Goal: Transaction & Acquisition: Purchase product/service

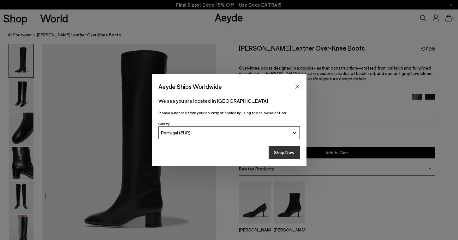
click at [286, 151] on button "Shop Now" at bounding box center [284, 152] width 31 height 13
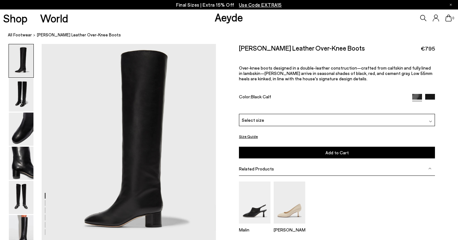
click at [287, 114] on div "Select size" at bounding box center [337, 120] width 196 height 12
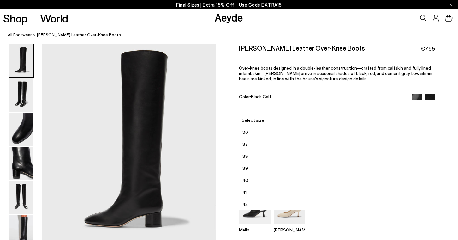
click at [306, 81] on div "Willa Leather Over-Knee Boots €795 Over-knee boots designed in a double-leather…" at bounding box center [337, 79] width 196 height 70
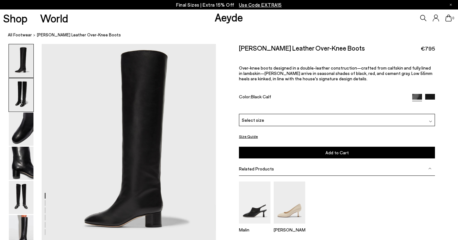
click at [17, 89] on img at bounding box center [21, 94] width 25 height 33
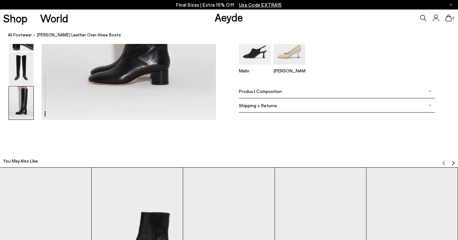
scroll to position [1456, 0]
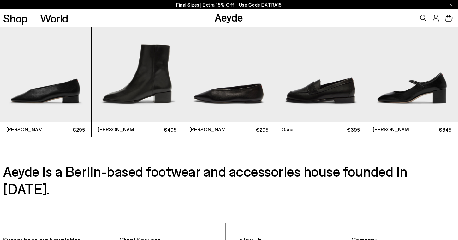
click at [152, 55] on img "2 / 6" at bounding box center [137, 61] width 91 height 122
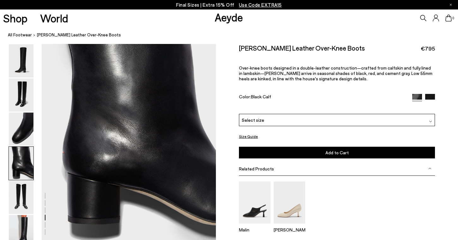
scroll to position [687, 0]
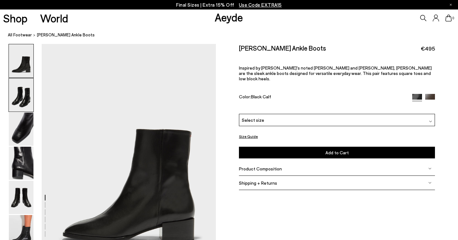
click at [22, 95] on img at bounding box center [21, 94] width 25 height 33
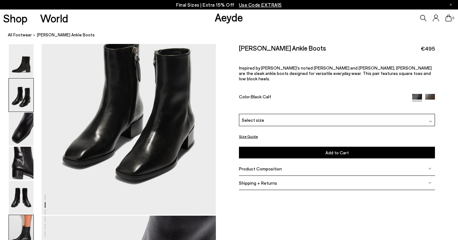
click at [23, 233] on img at bounding box center [21, 231] width 25 height 33
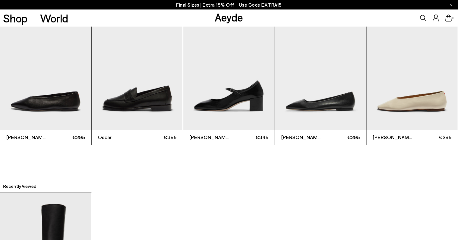
scroll to position [1486, 0]
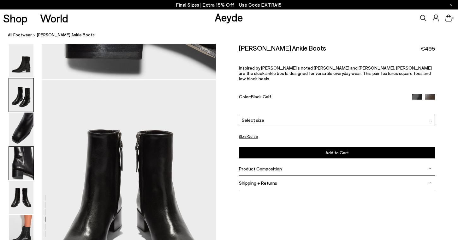
click at [26, 106] on img at bounding box center [21, 94] width 25 height 33
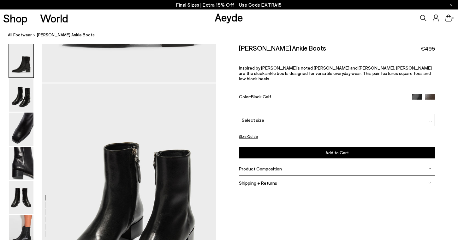
scroll to position [0, 0]
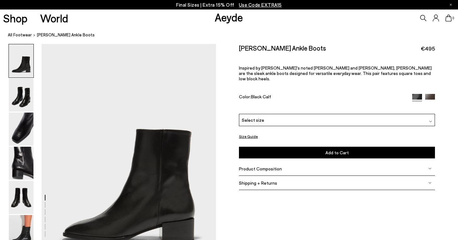
click at [19, 21] on link "Shop" at bounding box center [15, 18] width 24 height 11
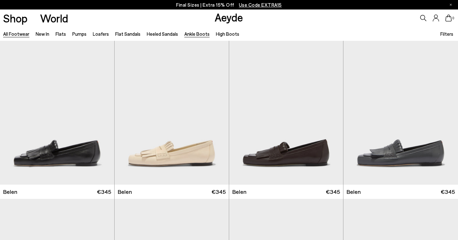
click at [193, 34] on link "Ankle Boots" at bounding box center [197, 34] width 25 height 6
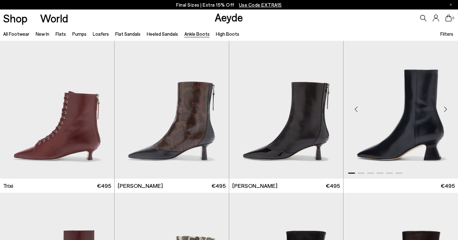
scroll to position [196, 0]
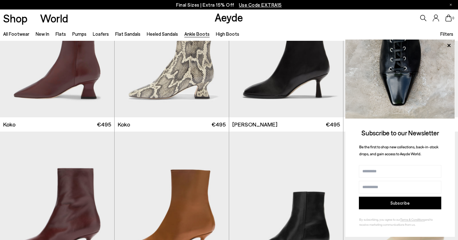
scroll to position [396, 0]
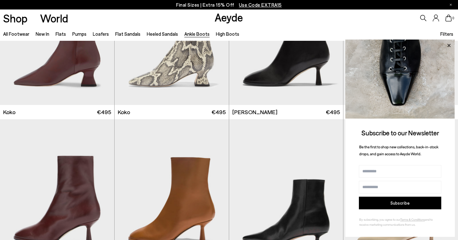
click at [446, 46] on icon at bounding box center [449, 45] width 8 height 8
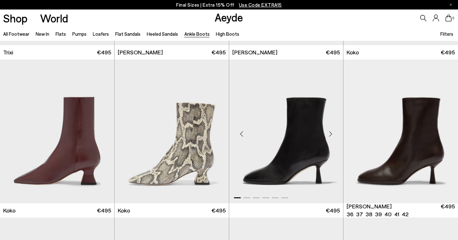
scroll to position [291, 0]
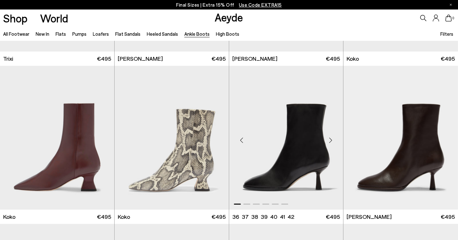
click at [331, 141] on div "Next slide" at bounding box center [330, 140] width 19 height 19
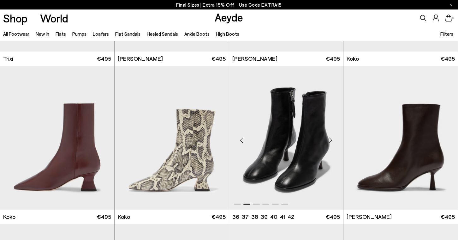
click at [331, 141] on div "Next slide" at bounding box center [330, 140] width 19 height 19
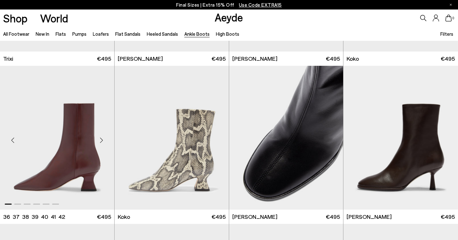
click at [100, 142] on div "Next slide" at bounding box center [101, 140] width 19 height 19
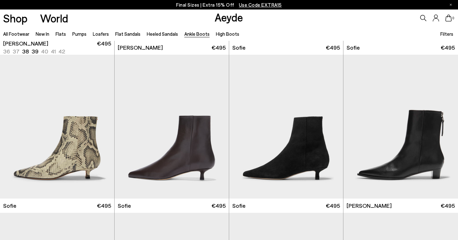
scroll to position [619, 0]
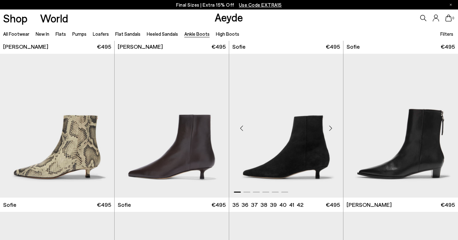
click at [331, 127] on div "Next slide" at bounding box center [330, 127] width 19 height 19
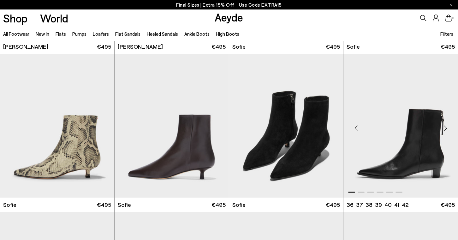
click at [444, 127] on div "Next slide" at bounding box center [445, 127] width 19 height 19
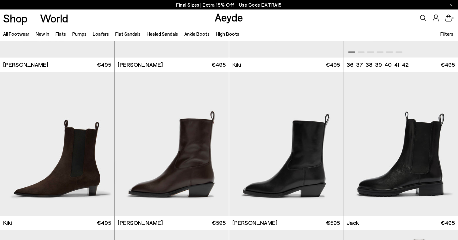
scroll to position [920, 0]
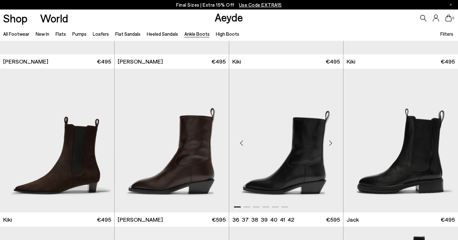
click at [331, 144] on div "Next slide" at bounding box center [330, 143] width 19 height 19
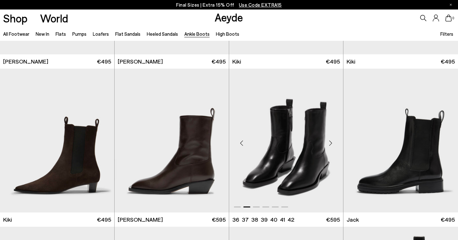
click at [331, 144] on div "Next slide" at bounding box center [330, 143] width 19 height 19
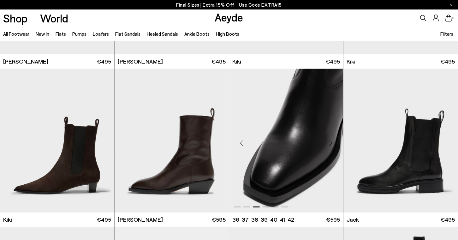
click at [331, 144] on div "Next slide" at bounding box center [330, 143] width 19 height 19
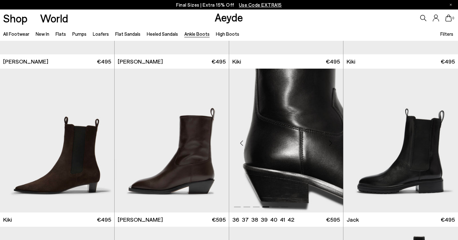
click at [331, 144] on div "Next slide" at bounding box center [330, 143] width 19 height 19
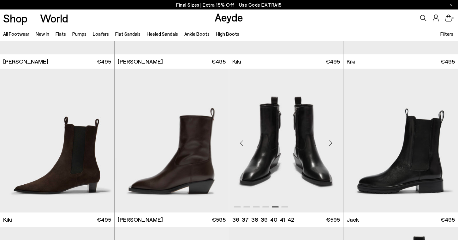
scroll to position [1125, 0]
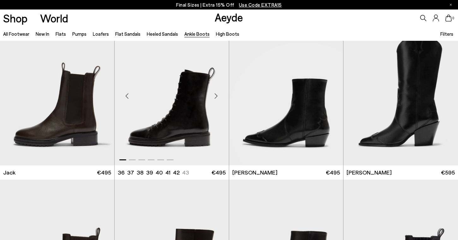
click at [218, 97] on div "Next slide" at bounding box center [216, 96] width 19 height 19
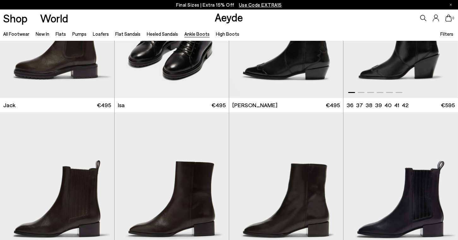
scroll to position [1252, 0]
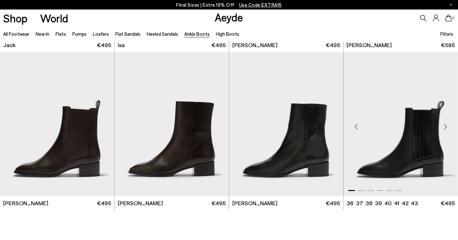
click at [445, 126] on div "Next slide" at bounding box center [445, 126] width 19 height 19
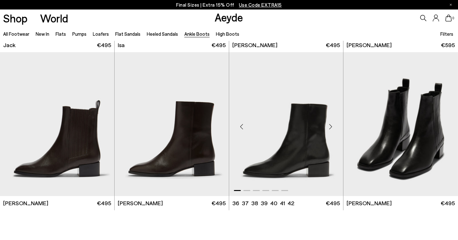
click at [332, 127] on div "Next slide" at bounding box center [330, 126] width 19 height 19
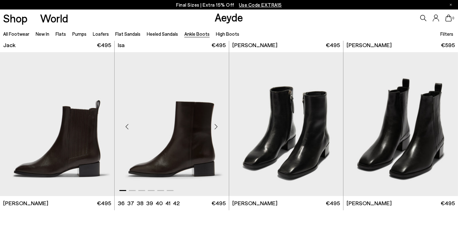
click at [216, 125] on div "Next slide" at bounding box center [216, 126] width 19 height 19
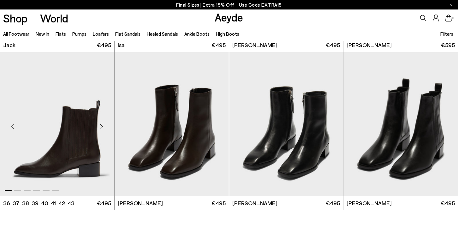
click at [102, 126] on div "Next slide" at bounding box center [101, 126] width 19 height 19
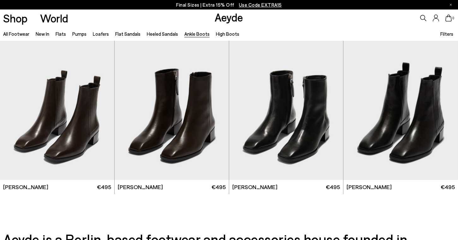
scroll to position [1269, 0]
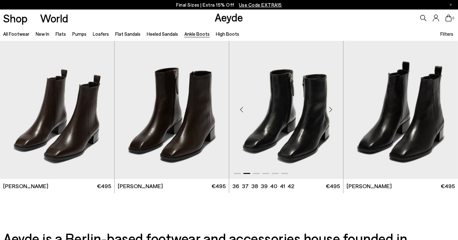
click at [321, 87] on img "2 / 6" at bounding box center [286, 107] width 114 height 144
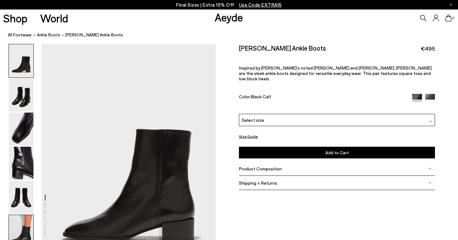
click at [19, 232] on img at bounding box center [21, 231] width 25 height 33
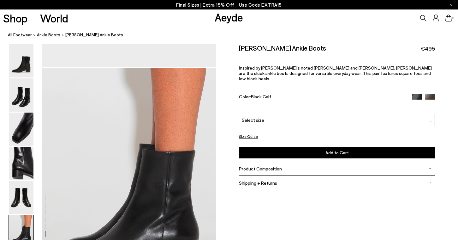
scroll to position [1212, 0]
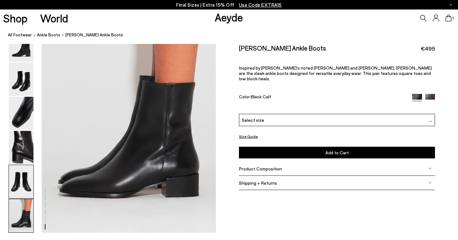
click at [14, 173] on img at bounding box center [21, 181] width 25 height 33
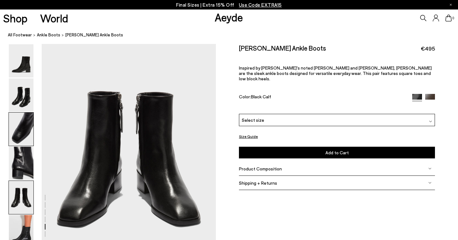
click at [21, 132] on img at bounding box center [21, 128] width 25 height 33
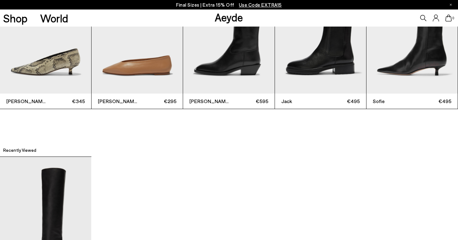
scroll to position [1399, 0]
